Goal: Information Seeking & Learning: Learn about a topic

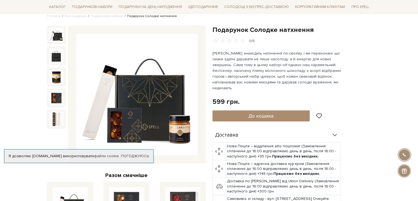
scroll to position [48, 0]
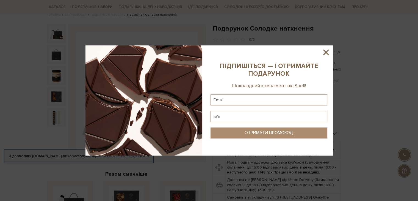
click at [326, 53] on icon at bounding box center [325, 52] width 9 height 9
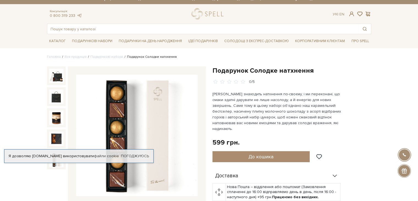
scroll to position [0, 0]
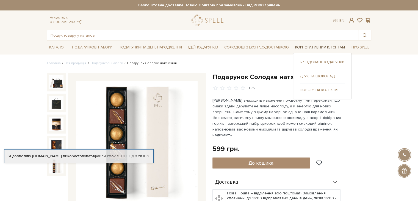
click at [324, 45] on link "Корпоративним клієнтам" at bounding box center [320, 47] width 54 height 9
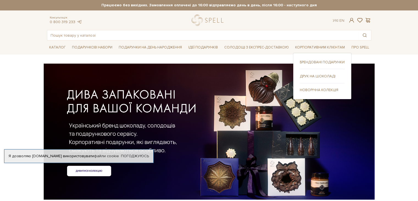
click at [323, 60] on link "Брендовані подарунки" at bounding box center [322, 62] width 45 height 5
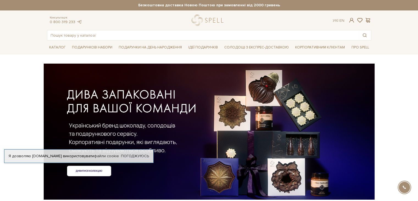
click at [98, 172] on div at bounding box center [209, 122] width 324 height 123
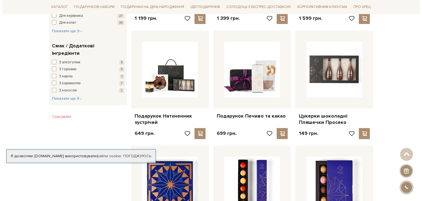
scroll to position [302, 0]
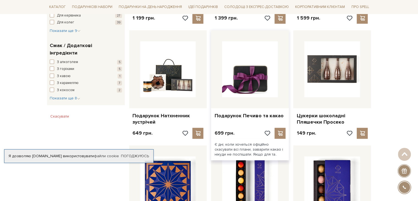
click at [264, 79] on img at bounding box center [250, 69] width 56 height 56
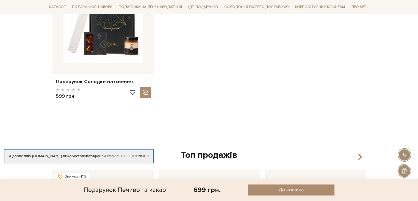
scroll to position [394, 0]
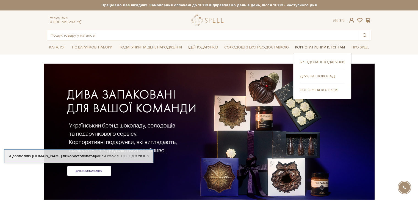
click at [302, 50] on link "Корпоративним клієнтам" at bounding box center [320, 47] width 54 height 9
click at [306, 76] on link "Друк на шоколаді" at bounding box center [322, 76] width 45 height 5
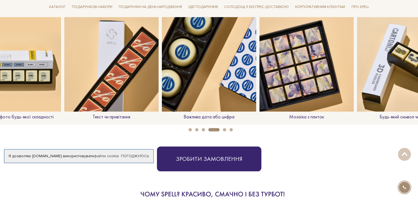
scroll to position [458, 0]
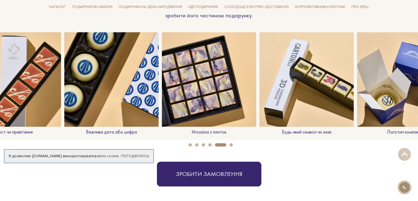
click at [231, 144] on button "6" at bounding box center [231, 144] width 3 height 3
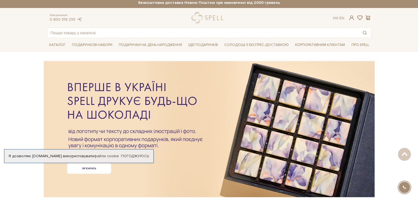
scroll to position [0, 0]
